Goal: Communication & Community: Answer question/provide support

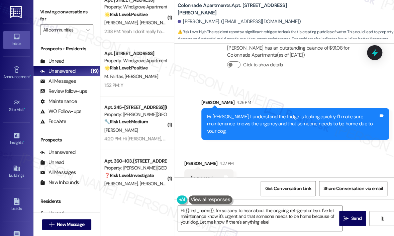
scroll to position [636, 0]
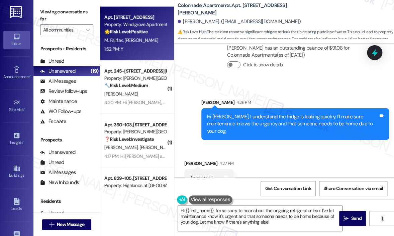
click at [151, 52] on div "1:52 PM: Y 1:52 PM: Y" at bounding box center [135, 49] width 63 height 8
type textarea "Fetching suggested responses. Please feel free to read through the conversation…"
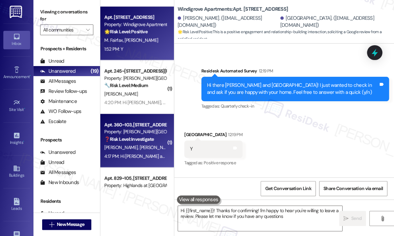
type textarea "Hi {{first_name}}! Thanks for confirming! I'm happy to hear you're willing to l…"
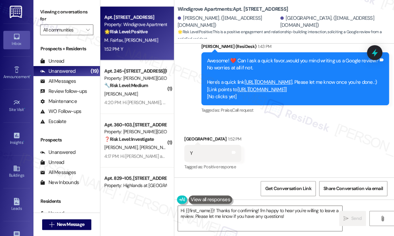
scroll to position [468, 0]
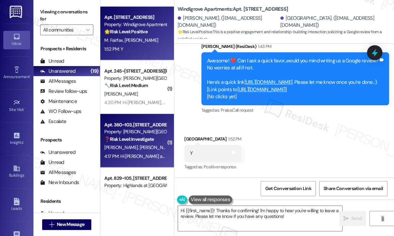
click at [140, 145] on span "[PERSON_NAME]" at bounding box center [156, 147] width 33 height 6
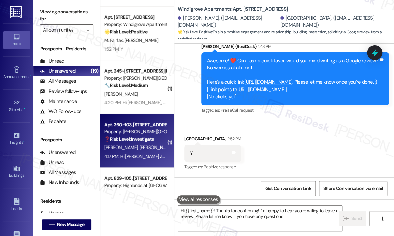
type textarea "Hi {{first_name}}! Thanks for confirming! I'm happy to hear you're willing to l…"
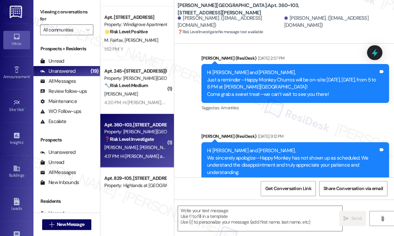
type textarea "Fetching suggested responses. Please feel free to read through the conversation…"
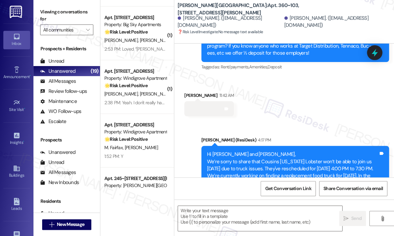
scroll to position [956, 0]
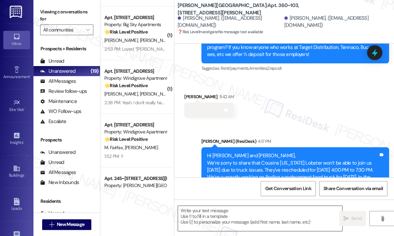
click at [206, 215] on textarea at bounding box center [260, 217] width 164 height 25
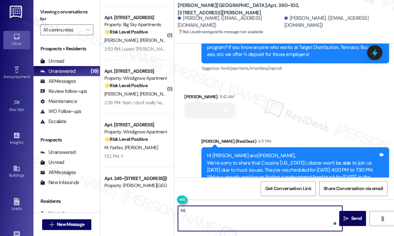
type textarea "M"
type textarea "Hi [PERSON_NAME]! Hope you're having a great day. How may I help you [DATE]?"
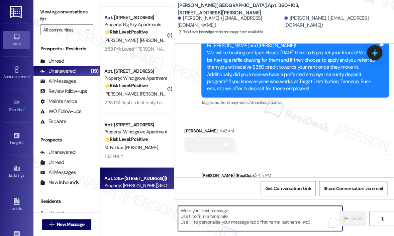
scroll to position [916, 0]
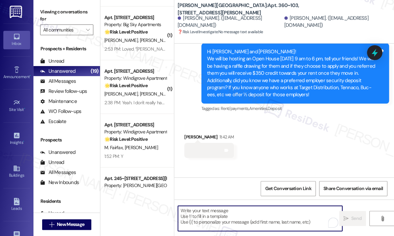
click at [143, 152] on div "1:52 PM: Y 1:52 PM: Y" at bounding box center [135, 156] width 63 height 8
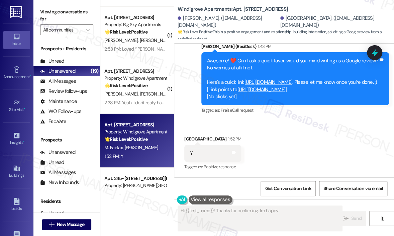
scroll to position [468, 0]
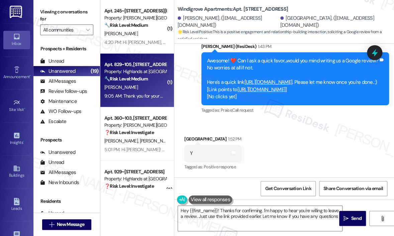
type textarea "Hey {{first_name}}! Thanks for confirming. I'm happy to hear you're willing to …"
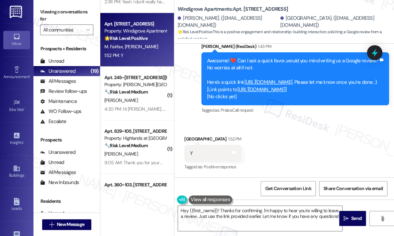
scroll to position [736, 0]
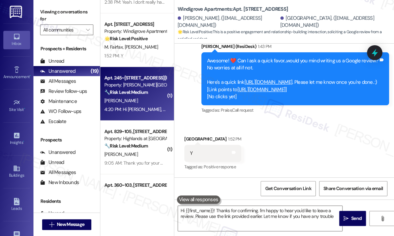
type textarea "Hi {{first_name}}! Thanks for confirming. I'm happy to hear you'd like to leave…"
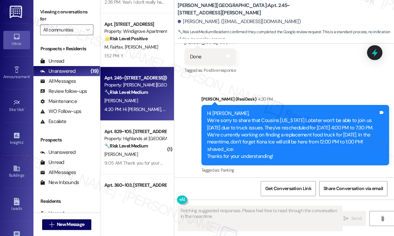
scroll to position [1382, 0]
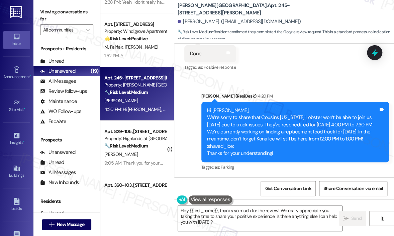
click at [290, 87] on div "Announcement, sent via SMS [PERSON_NAME] (ResiDesk) 4:20 PM Hi [PERSON_NAME], W…" at bounding box center [295, 131] width 198 height 89
click at [284, 87] on div "Announcement, sent via SMS [PERSON_NAME] (ResiDesk) 4:20 PM Hi [PERSON_NAME], W…" at bounding box center [295, 131] width 198 height 89
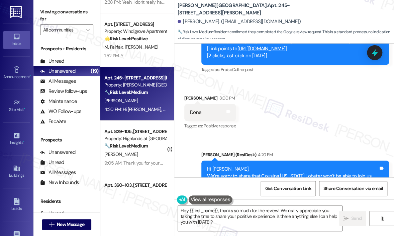
scroll to position [1282, 0]
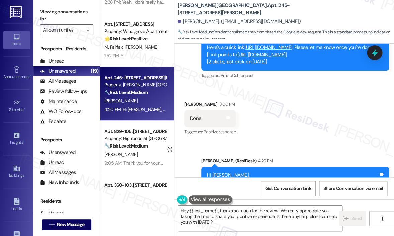
click at [276, 58] on link "[URL][DOMAIN_NAME]" at bounding box center [261, 54] width 48 height 7
click at [285, 188] on span "Get Conversation Link" at bounding box center [288, 188] width 46 height 7
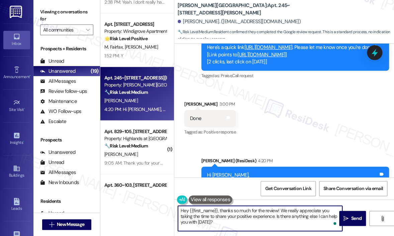
drag, startPoint x: 234, startPoint y: 225, endPoint x: 218, endPoint y: 210, distance: 21.3
click at [218, 210] on textarea "Hey {{first_name}}, thanks so much for the review! We really appreciate you tak…" at bounding box center [260, 217] width 164 height 25
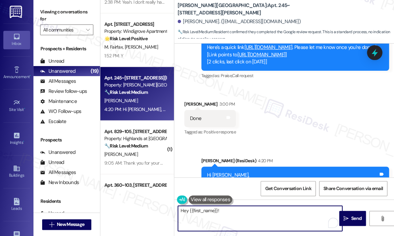
paste textarea "Thank you so much for the amazing 5-star review! 🎉 We truly appreciate your kin…"
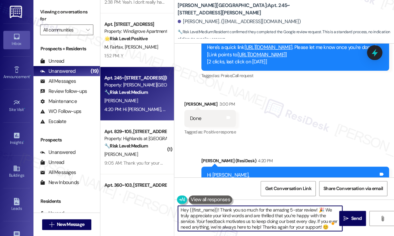
scroll to position [0, 0]
type textarea "Hey {{first_name}}! Thank you so much for the amazing 5-star review! 🎉 We truly…"
click at [355, 218] on span "Send" at bounding box center [356, 217] width 10 height 7
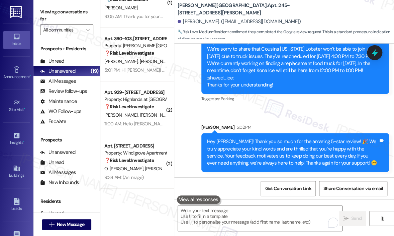
scroll to position [1450, 0]
